Goal: Contribute content: Contribute content

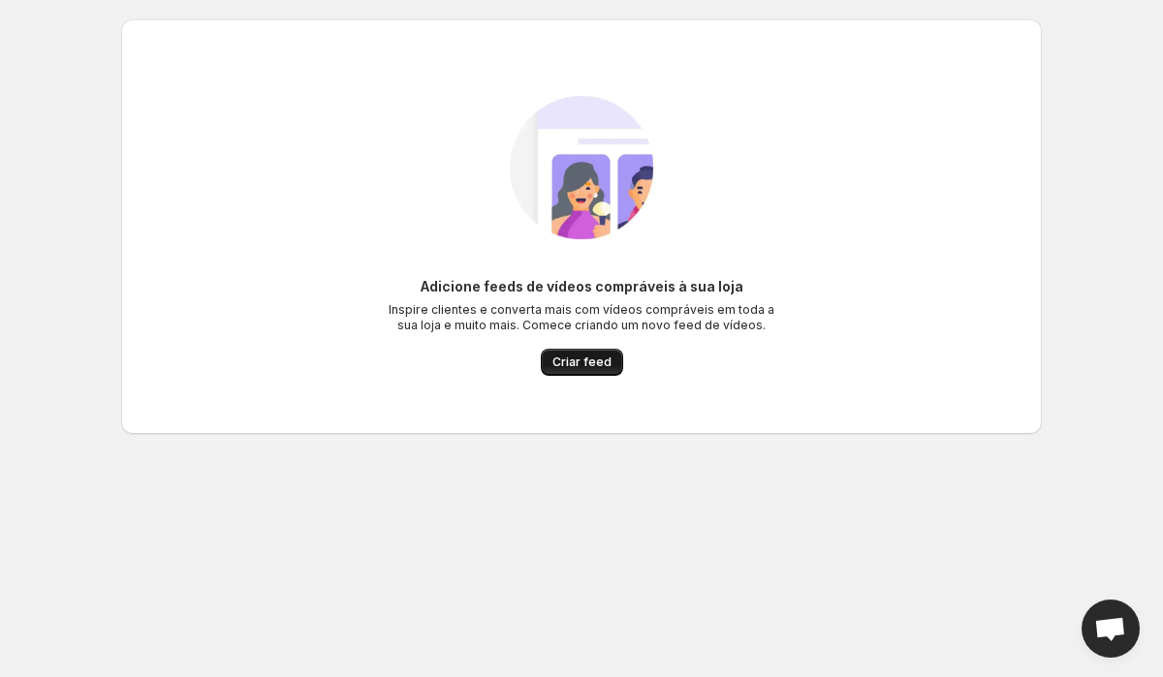
click at [597, 359] on span "Criar feed" at bounding box center [581, 363] width 59 height 16
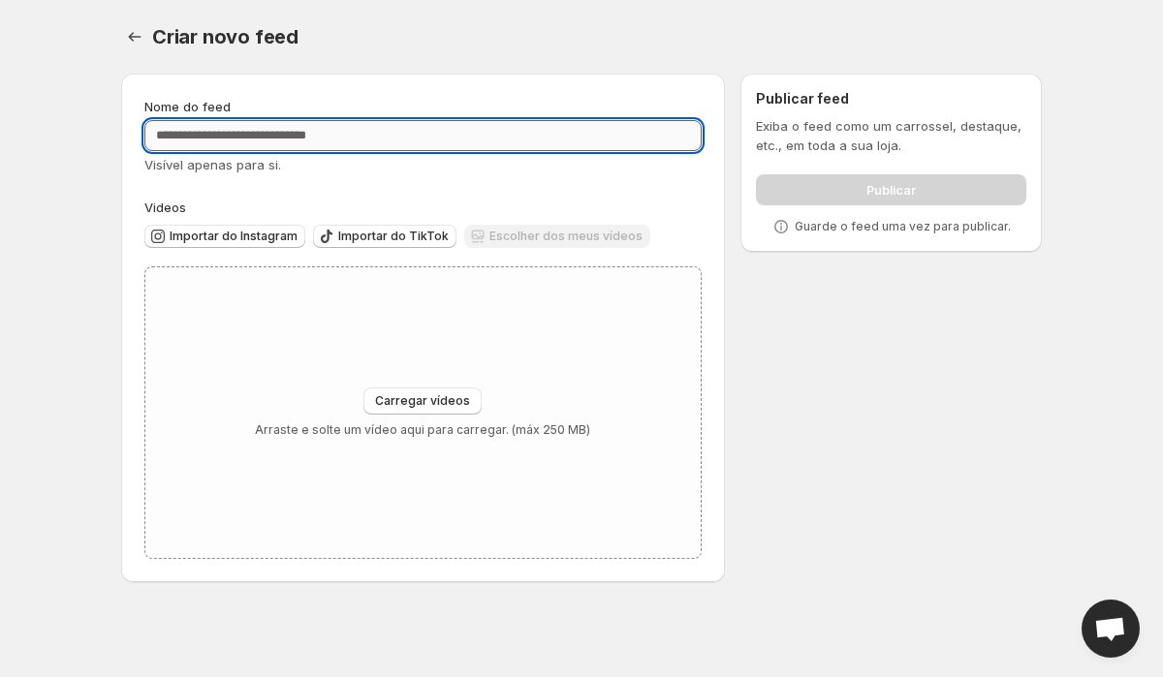
click at [445, 149] on input "Nome do feed" at bounding box center [422, 135] width 557 height 31
type input "*"
type input "******"
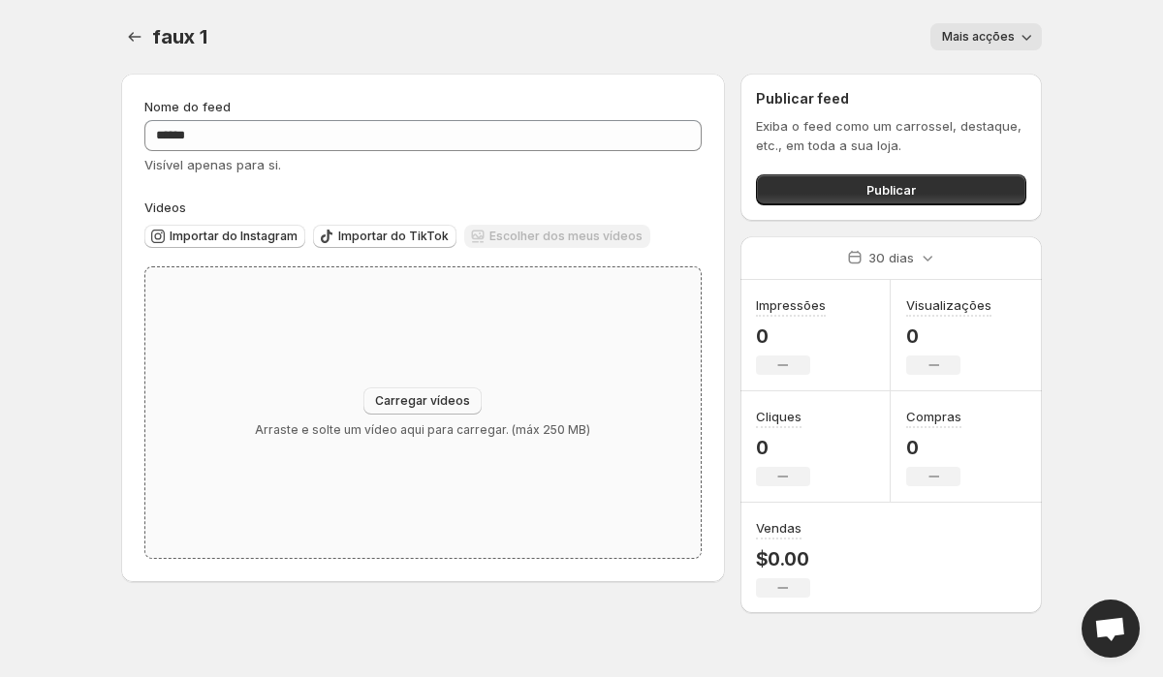
click at [428, 396] on span "Carregar vídeos" at bounding box center [422, 401] width 95 height 16
type input "**********"
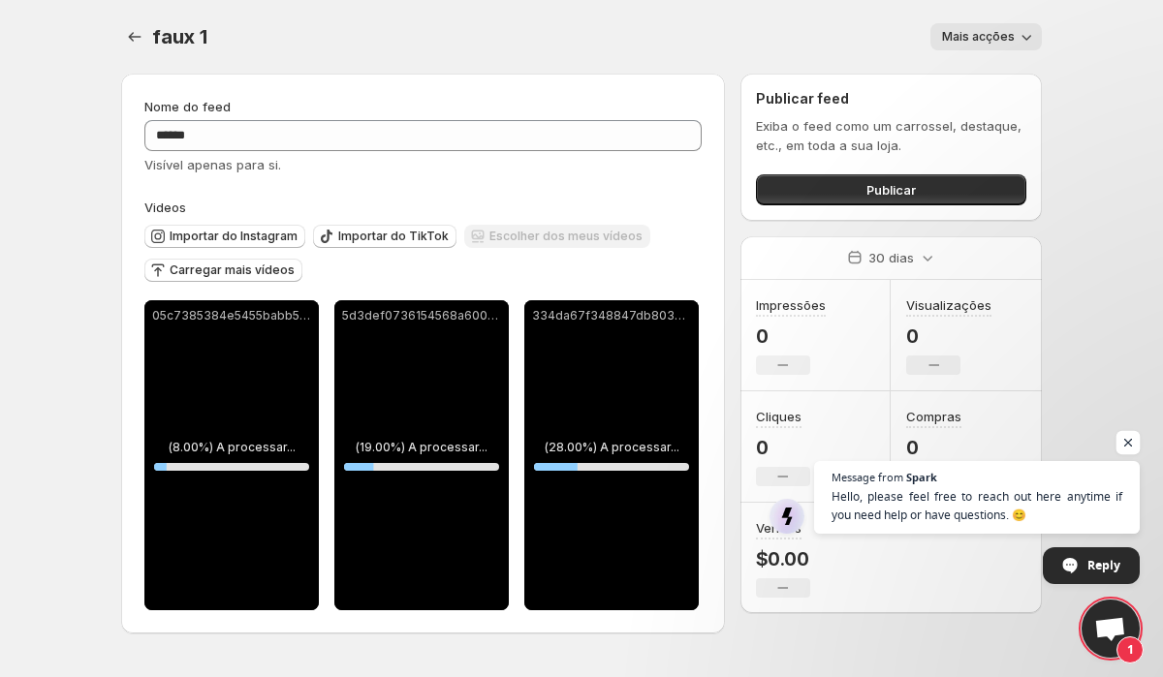
click at [1131, 441] on span "Open chat" at bounding box center [1128, 443] width 24 height 24
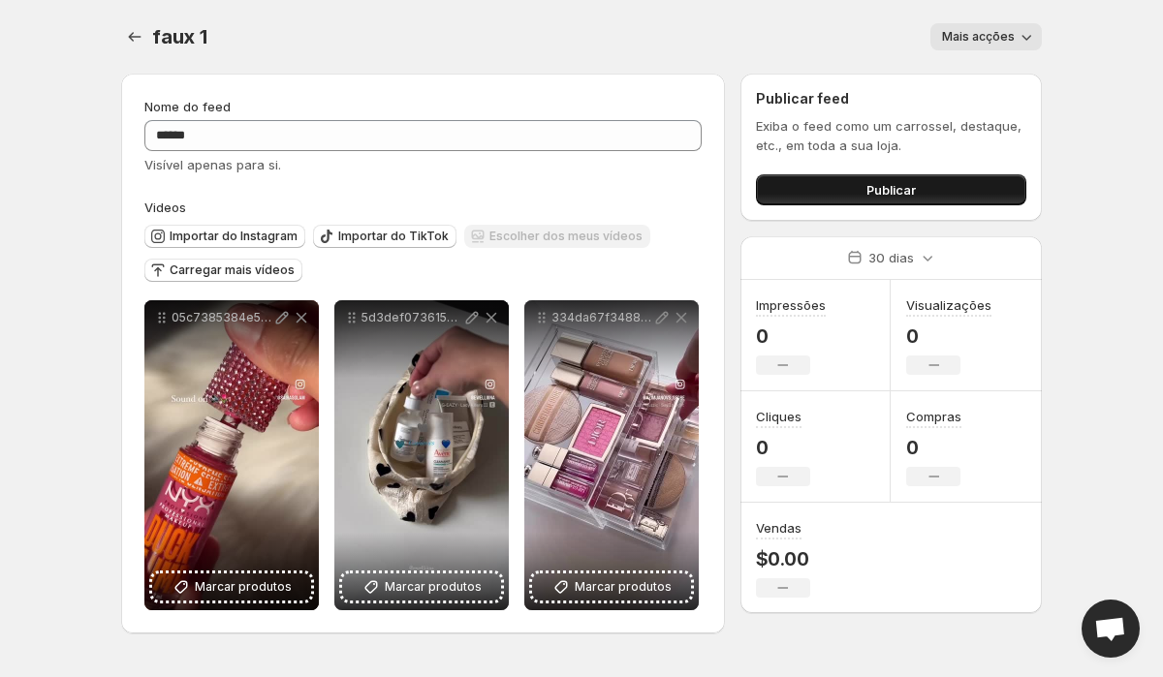
click at [843, 187] on button "Publicar" at bounding box center [891, 189] width 270 height 31
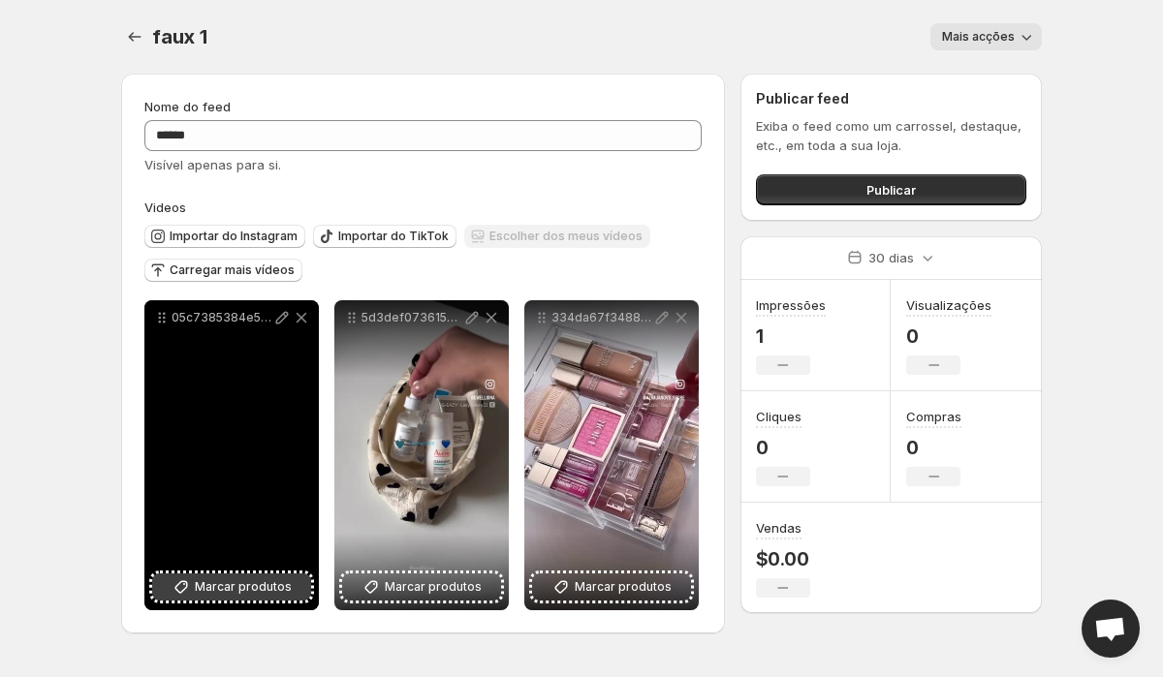
click at [258, 587] on span "Marcar produtos" at bounding box center [243, 587] width 97 height 19
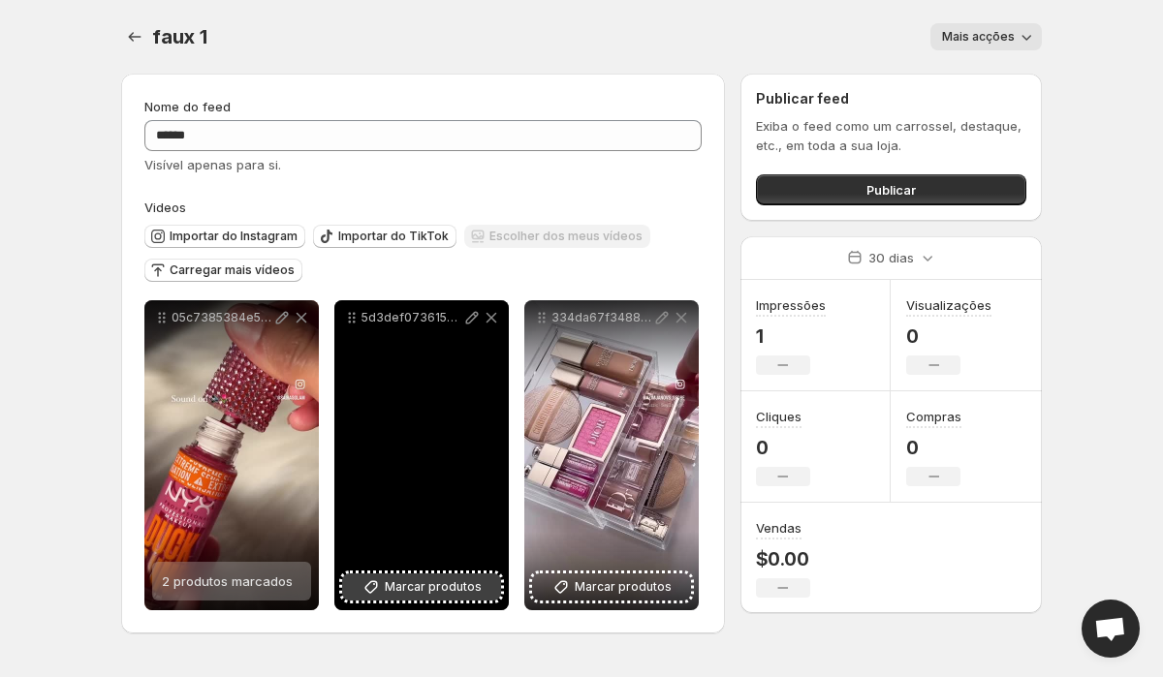
click at [467, 589] on span "Marcar produtos" at bounding box center [433, 587] width 97 height 19
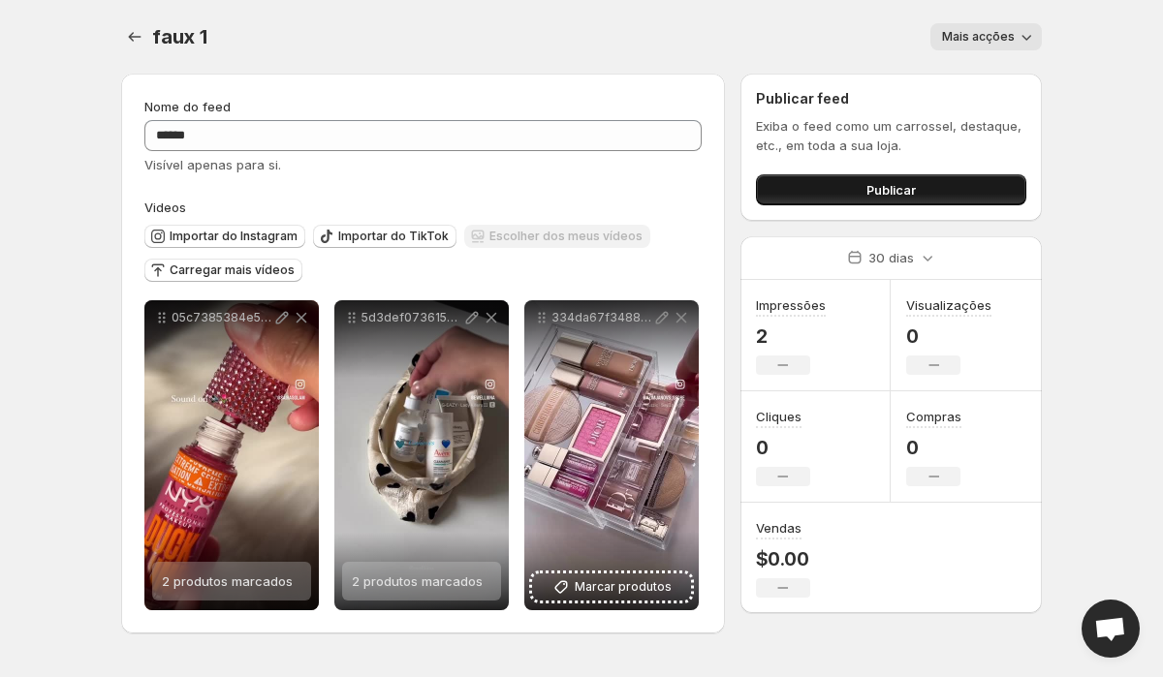
click at [844, 187] on button "Publicar" at bounding box center [891, 189] width 270 height 31
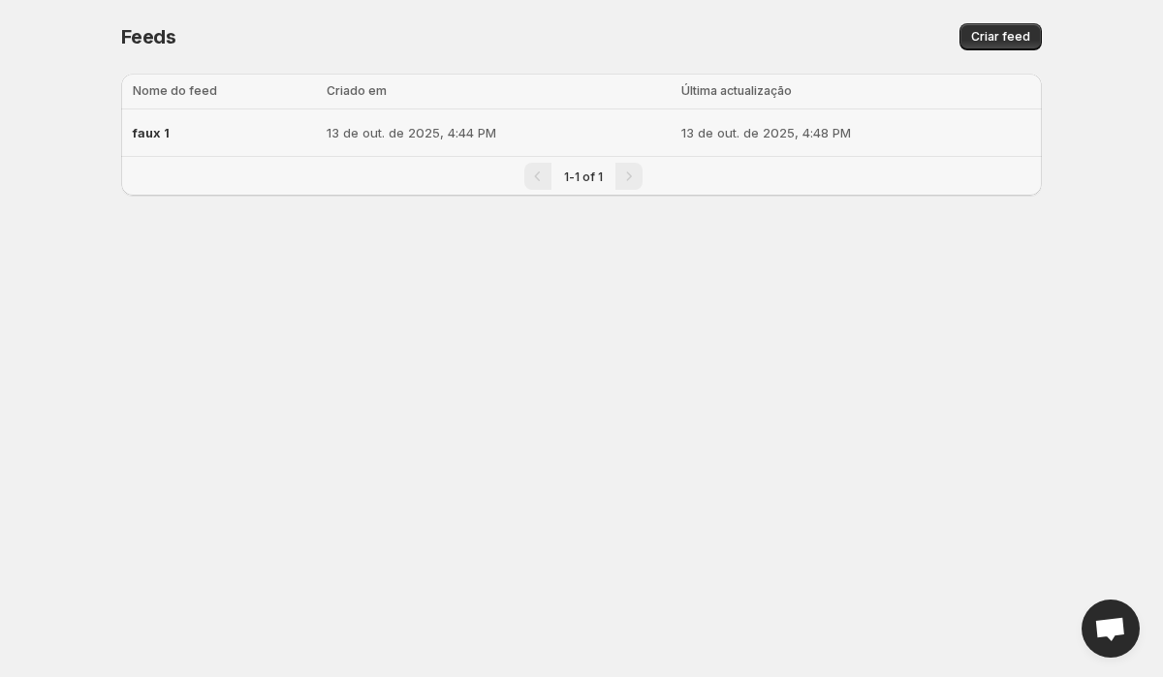
click at [300, 120] on div "faux 1" at bounding box center [224, 132] width 182 height 35
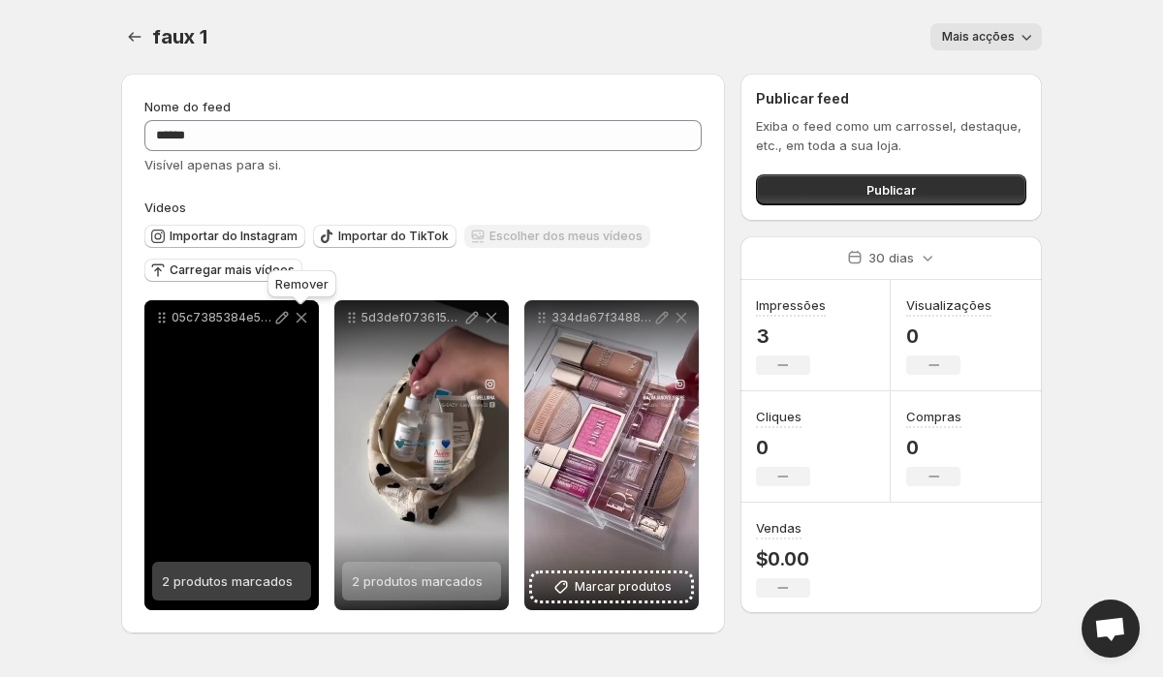
click at [303, 313] on icon at bounding box center [301, 317] width 19 height 19
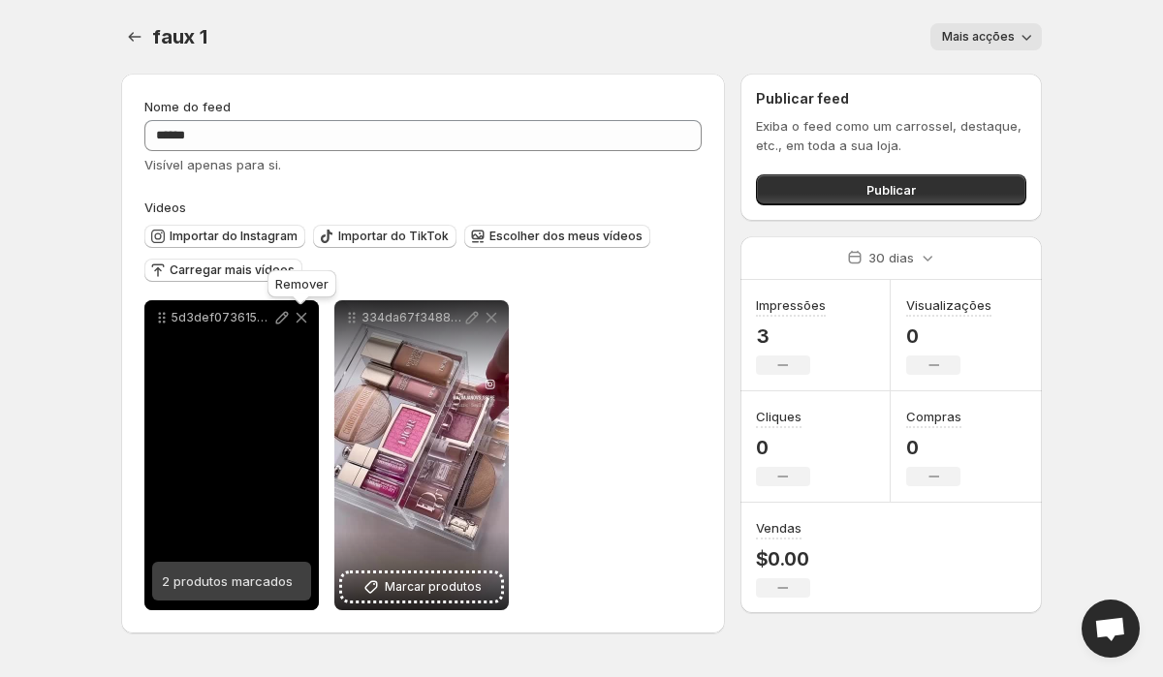
click at [303, 313] on icon at bounding box center [301, 317] width 19 height 19
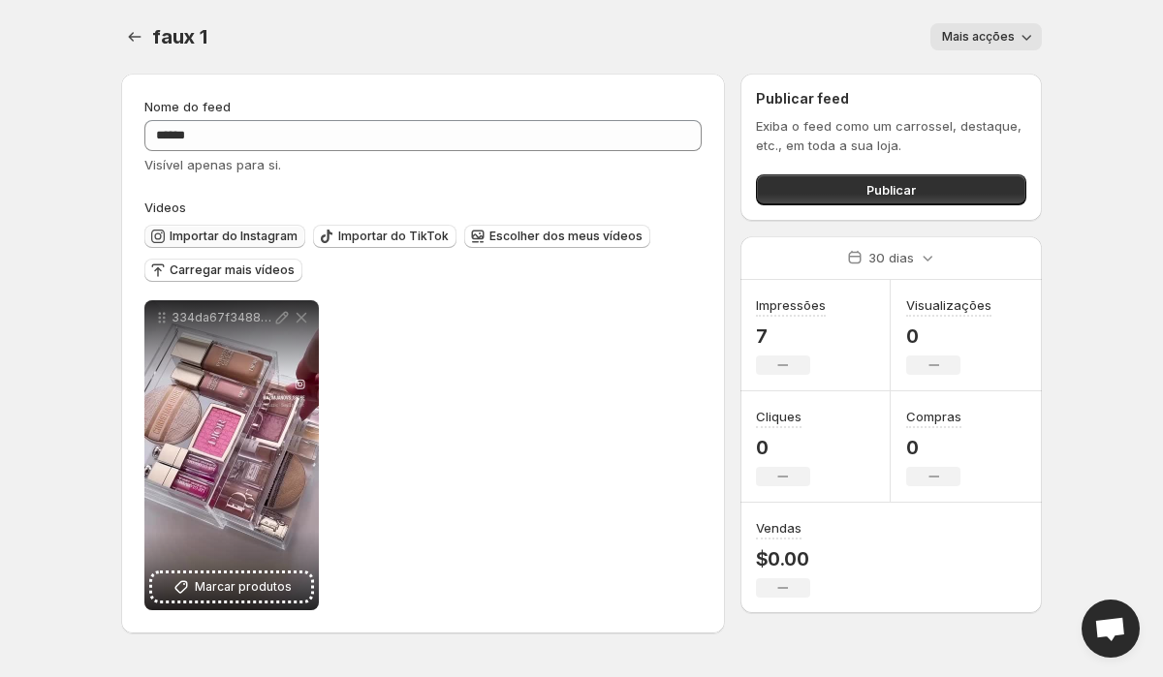
click at [286, 246] on button "Importar do Instagram" at bounding box center [224, 236] width 161 height 23
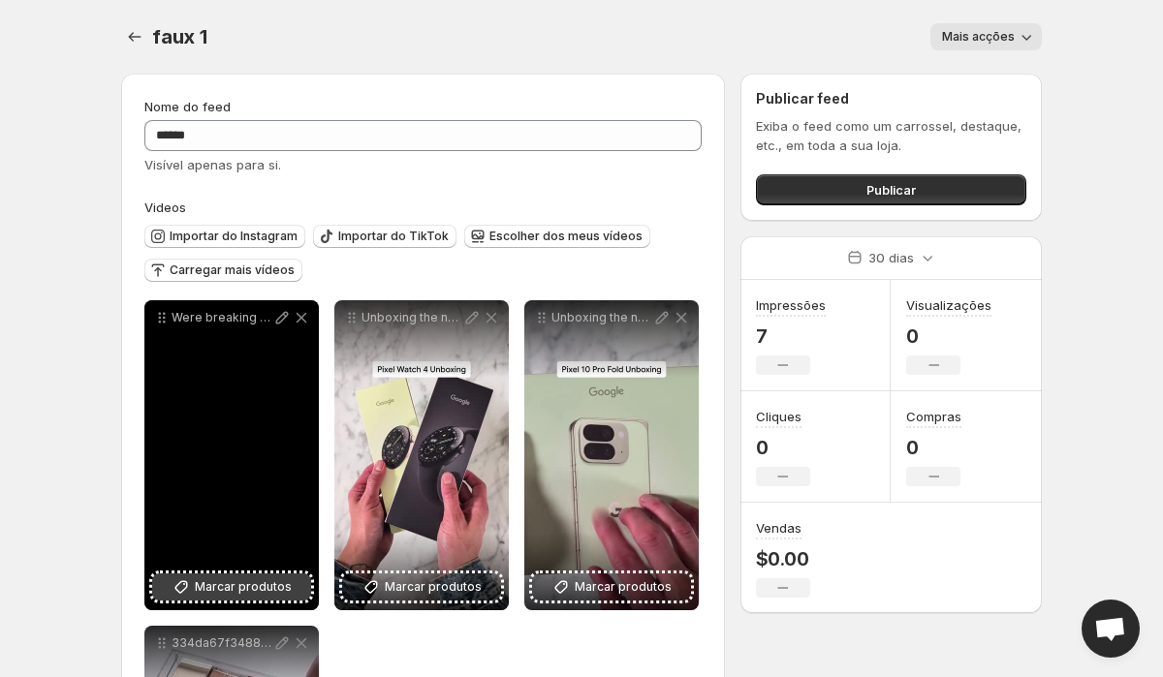
click at [234, 591] on span "Marcar produtos" at bounding box center [243, 587] width 97 height 19
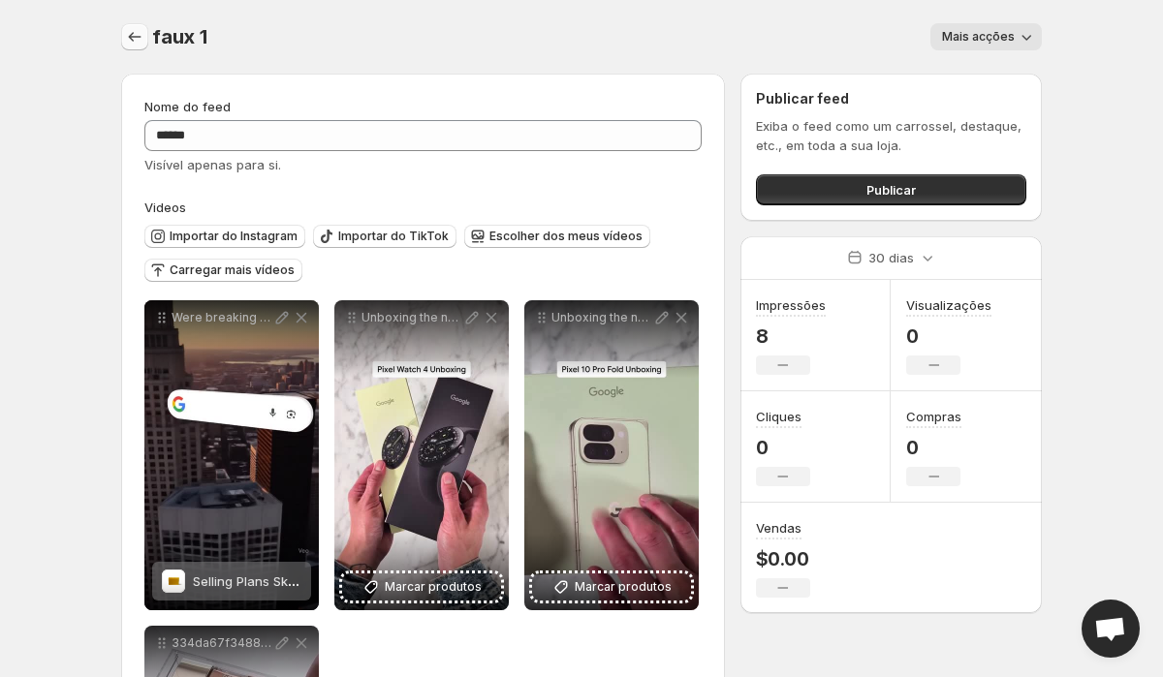
click at [128, 32] on icon "Configurações" at bounding box center [134, 36] width 19 height 19
